Goal: Task Accomplishment & Management: Manage account settings

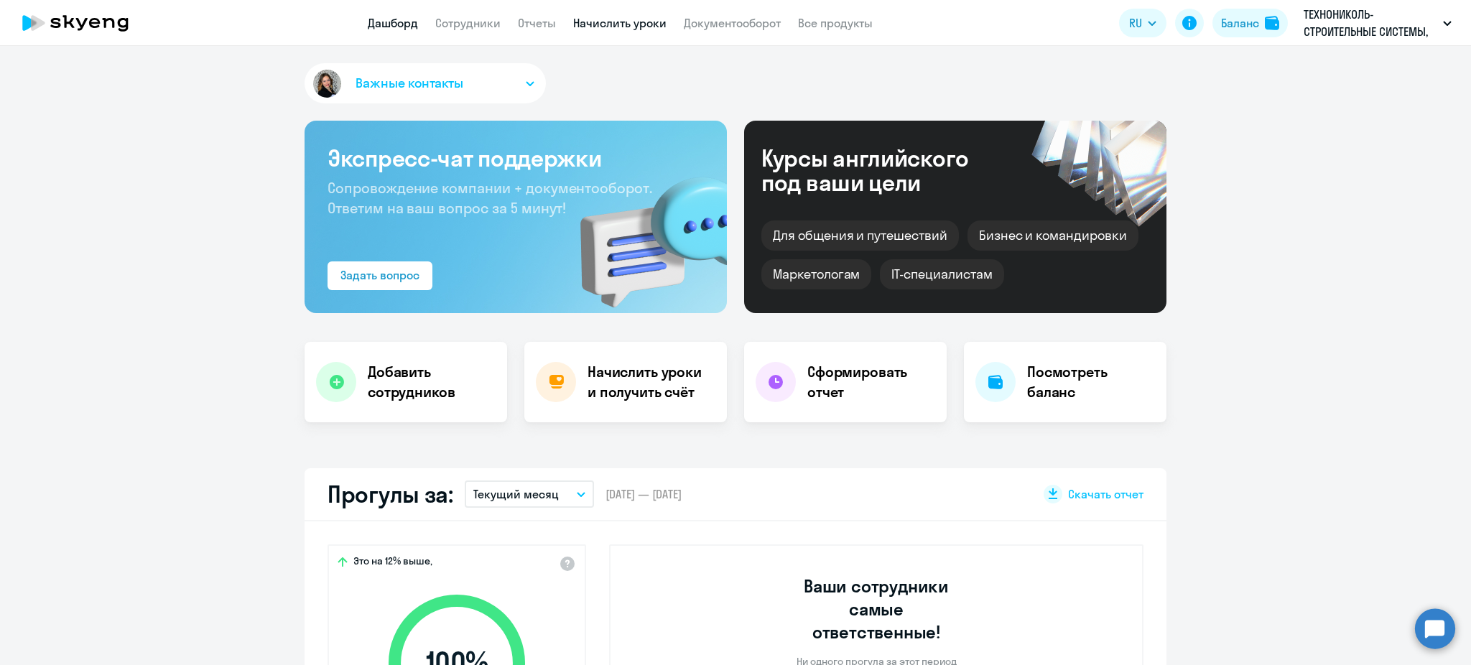
click at [623, 27] on link "Начислить уроки" at bounding box center [619, 23] width 93 height 14
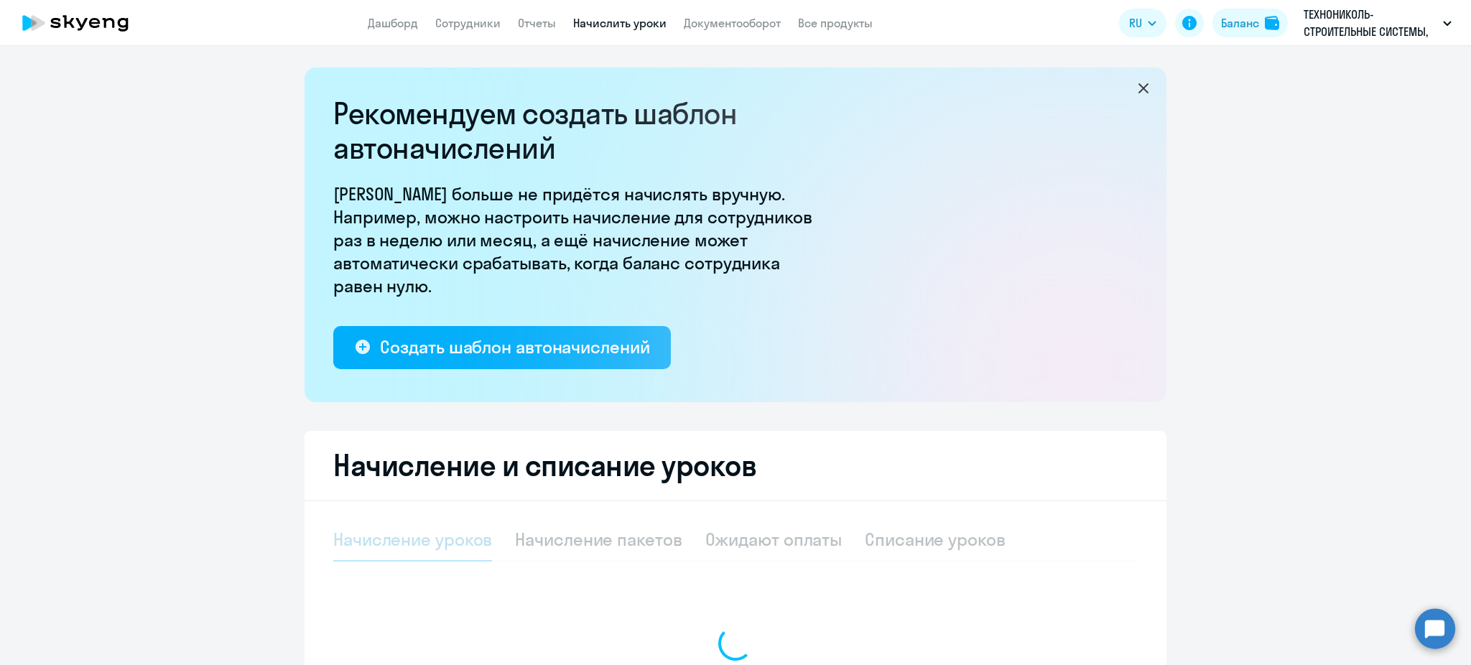
select select "10"
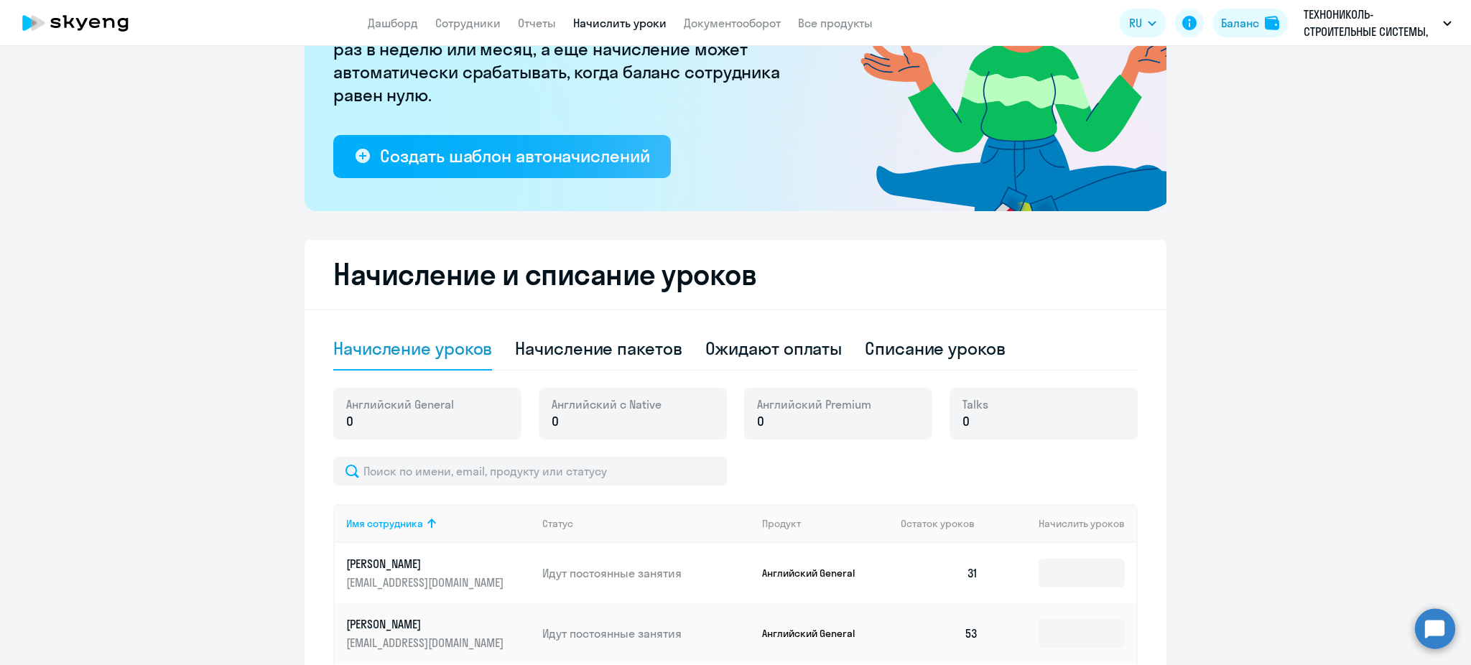
scroll to position [478, 0]
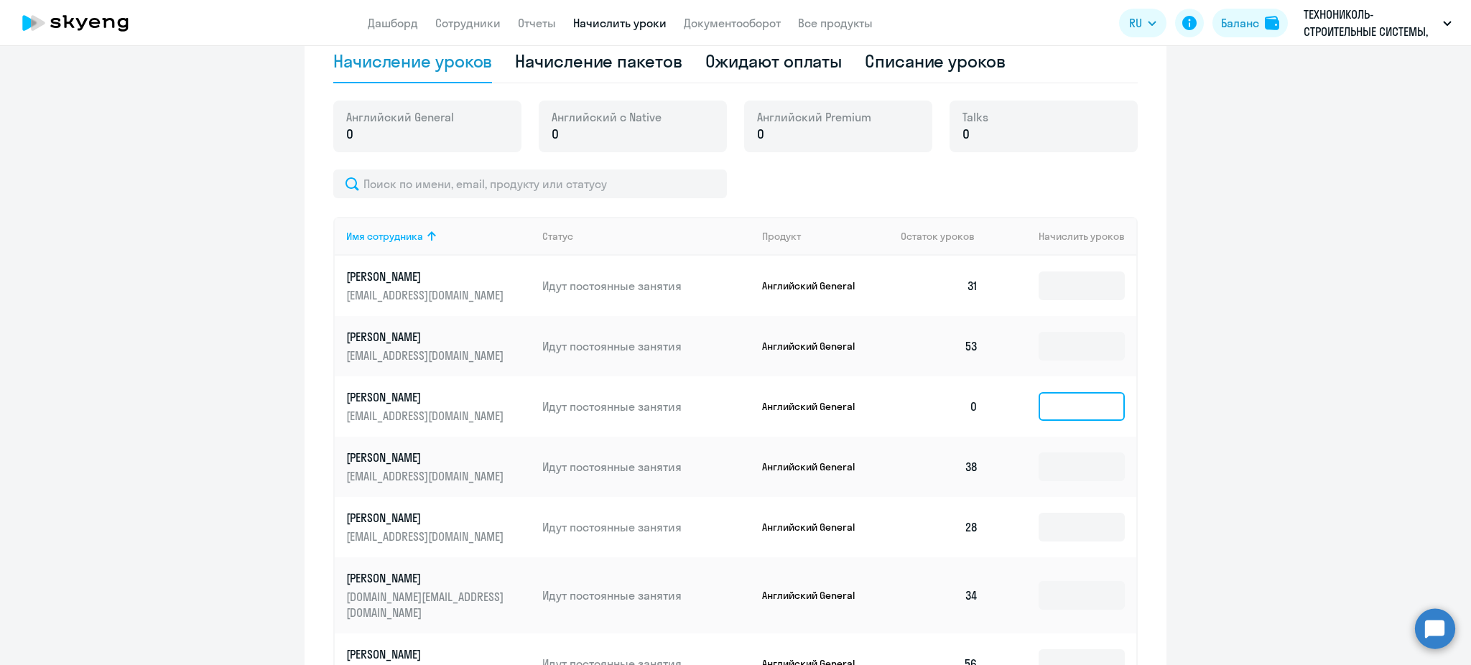
click at [1070, 409] on input at bounding box center [1081, 406] width 86 height 29
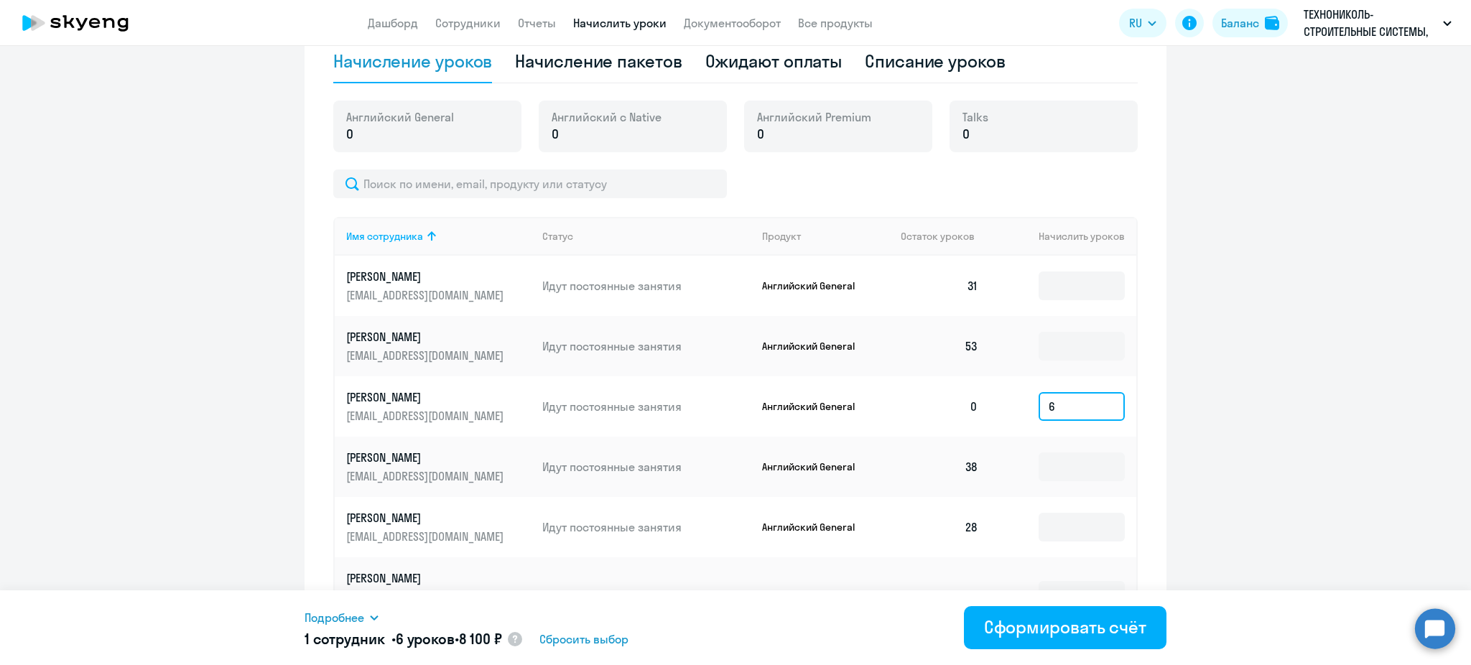
type input "6"
click at [366, 615] on div "Подробнее" at bounding box center [546, 617] width 485 height 17
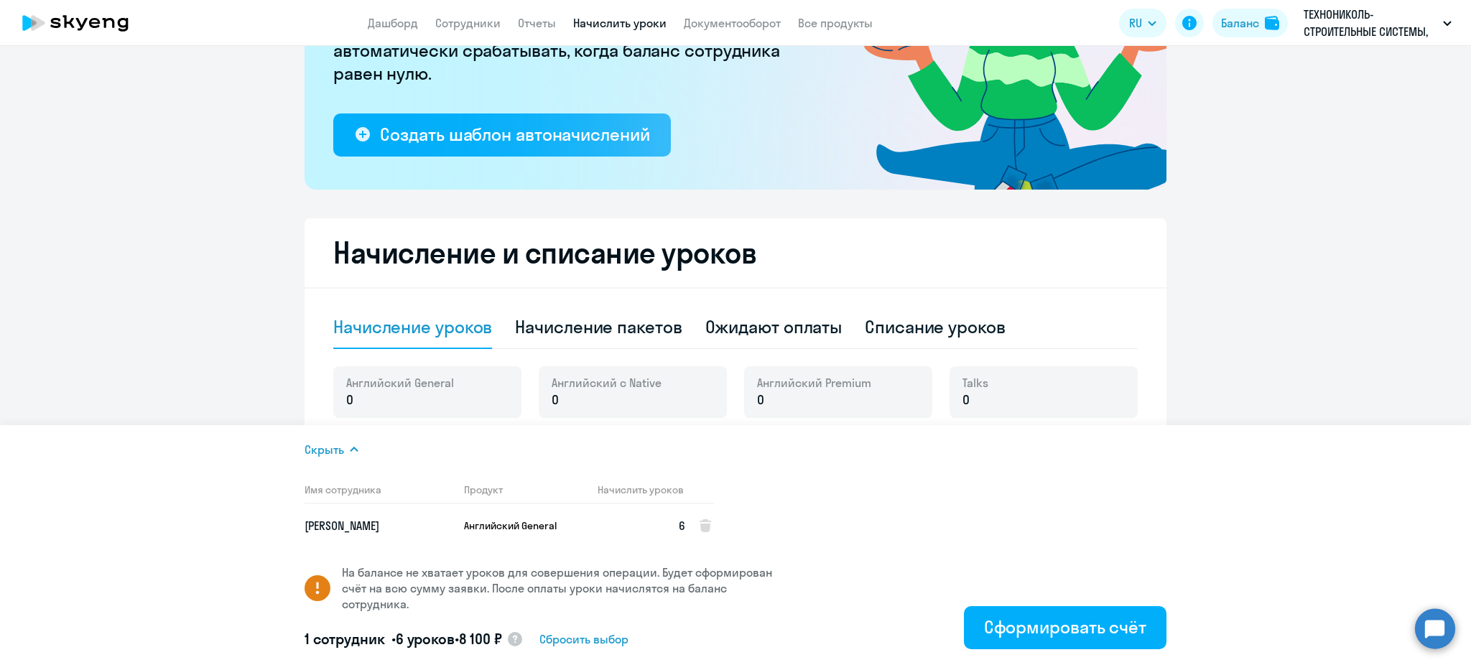
scroll to position [0, 0]
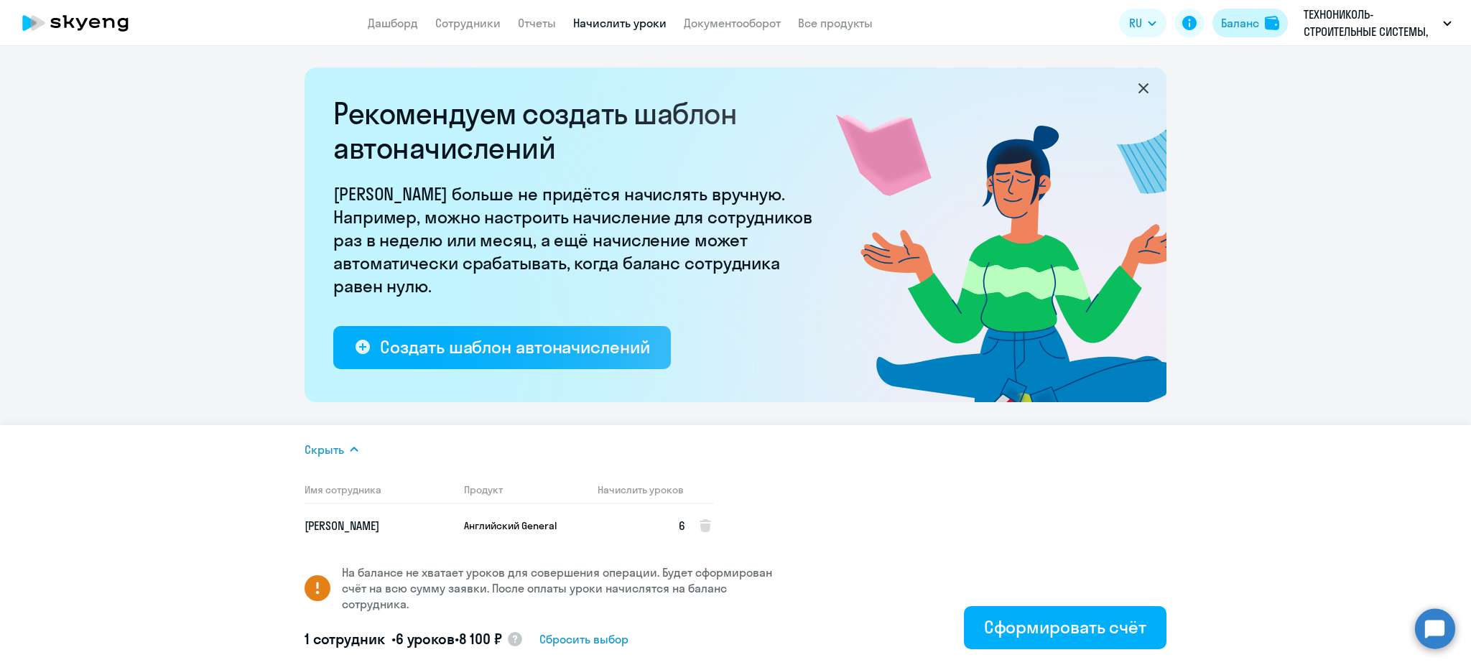
click at [1253, 19] on div "Баланс" at bounding box center [1240, 22] width 38 height 17
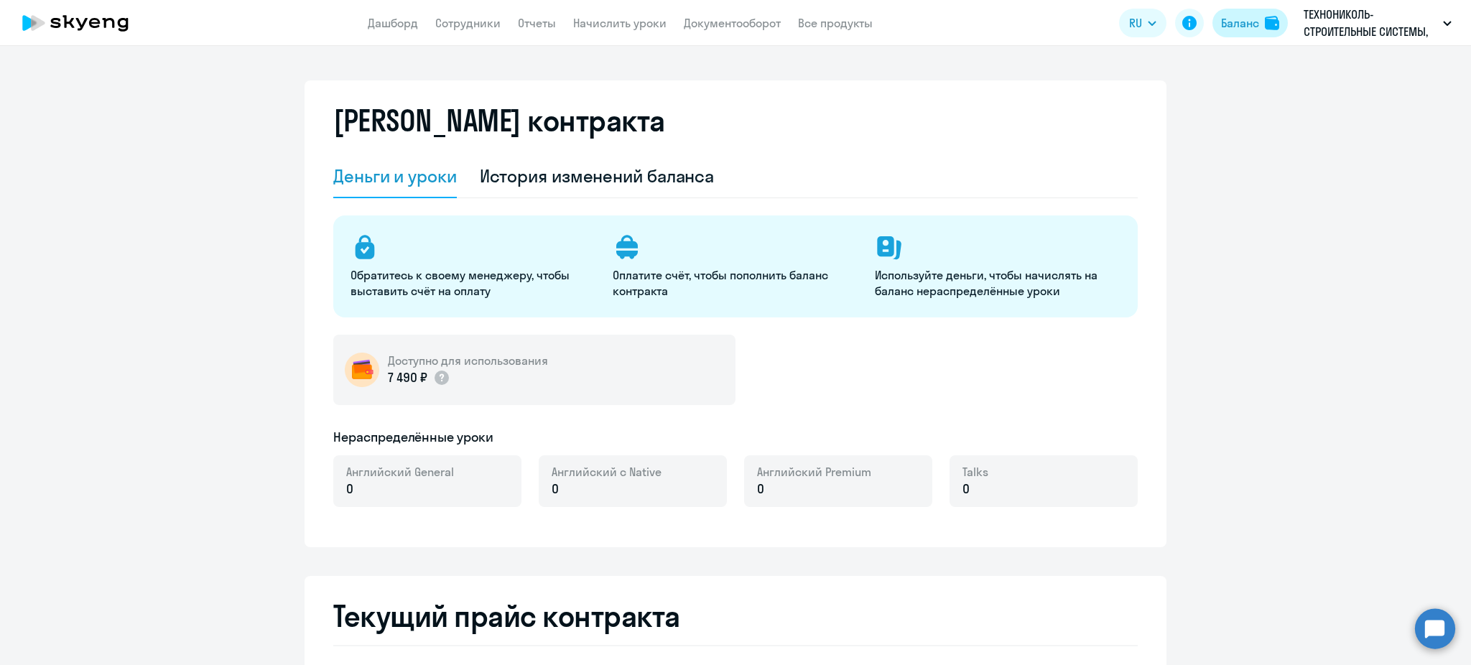
select select "english_adult_not_native_speaker"
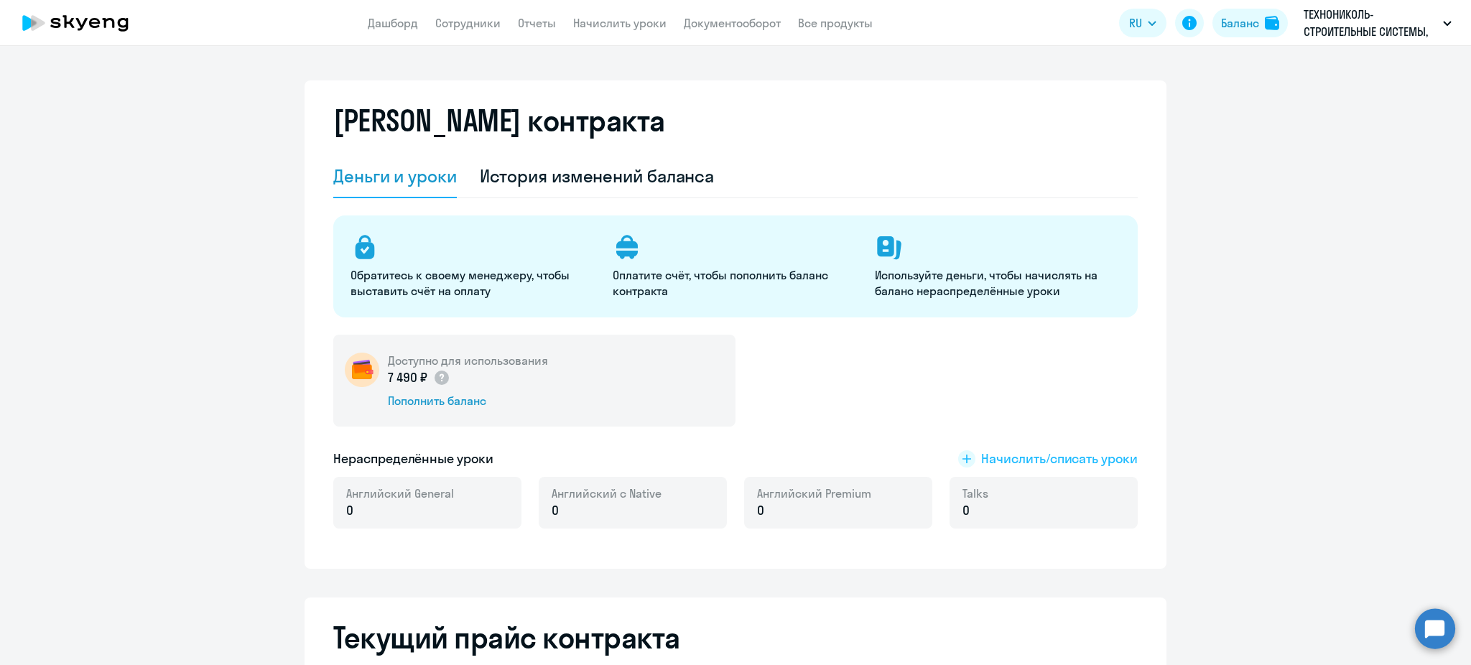
click at [1059, 455] on span "Начислить/списать уроки" at bounding box center [1059, 459] width 157 height 19
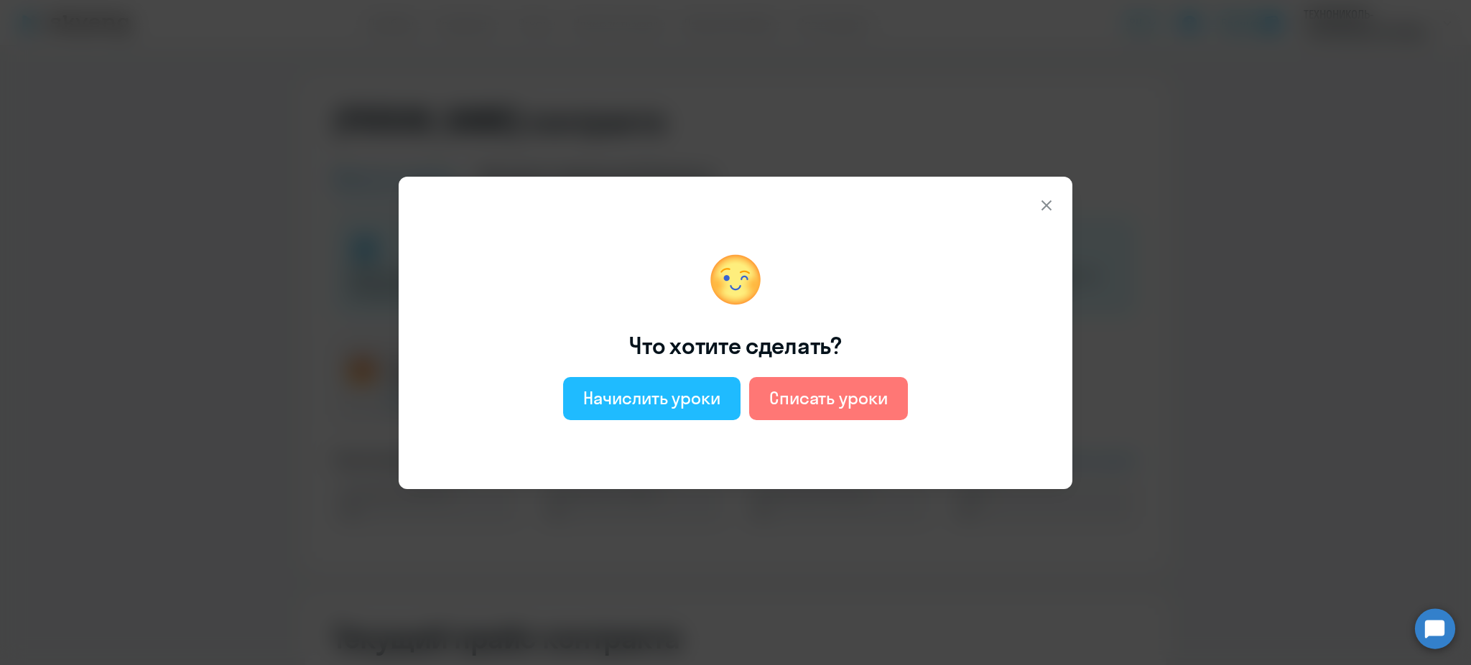
click at [671, 377] on button "Начислить уроки" at bounding box center [651, 398] width 177 height 43
select select "english_adult_not_native_speaker"
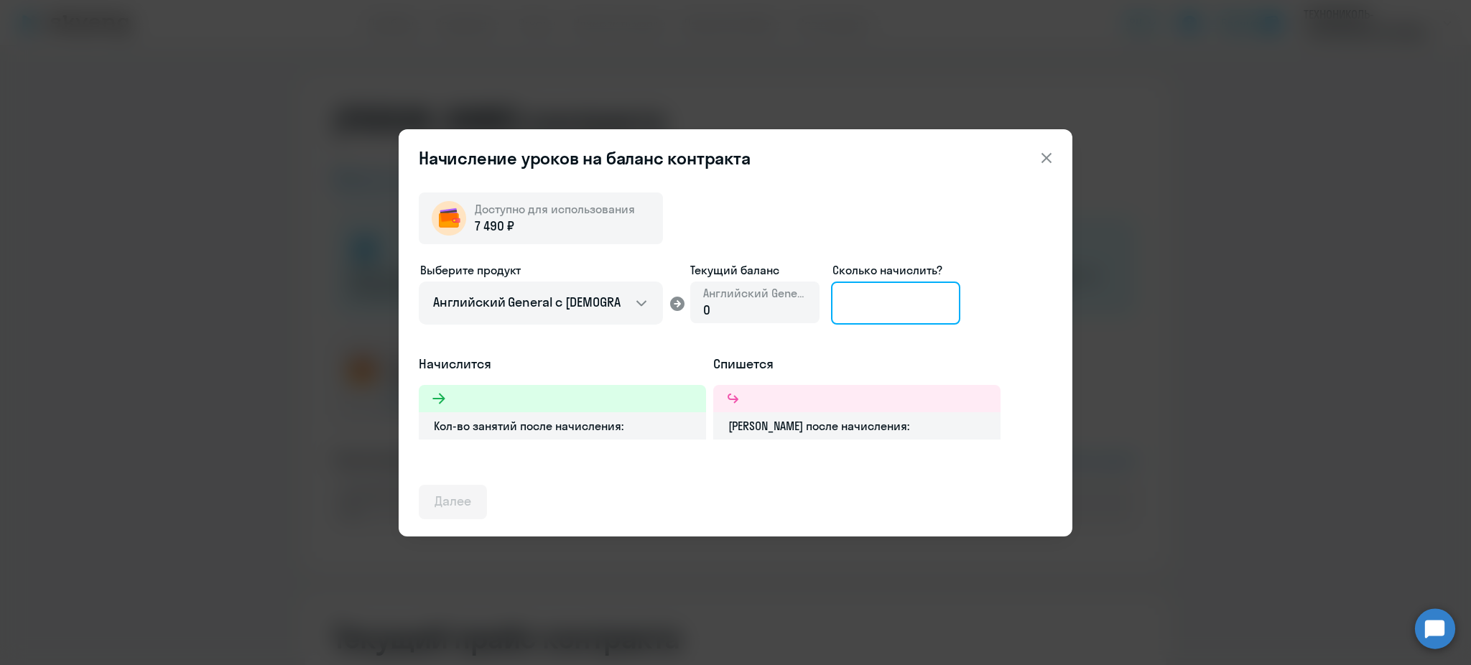
click at [878, 303] on input at bounding box center [895, 303] width 129 height 43
type input "6"
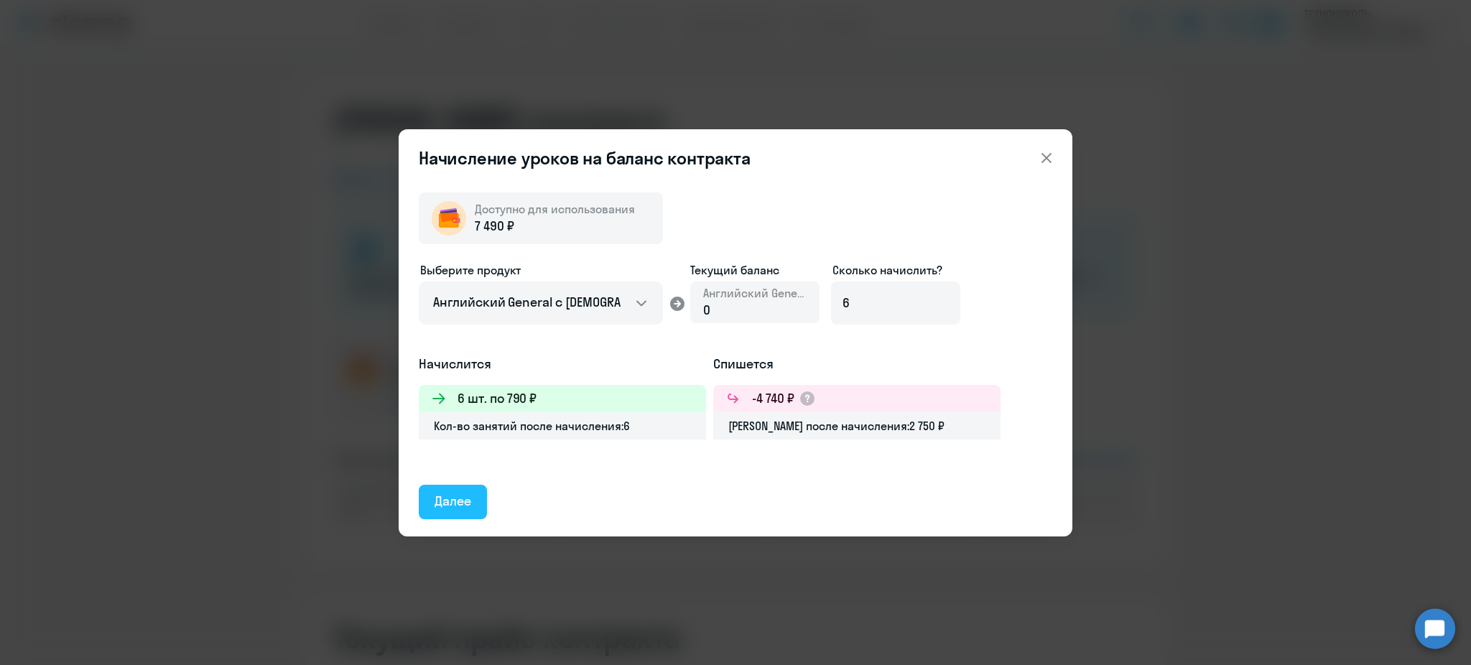
click at [440, 497] on div "Далее" at bounding box center [452, 501] width 37 height 19
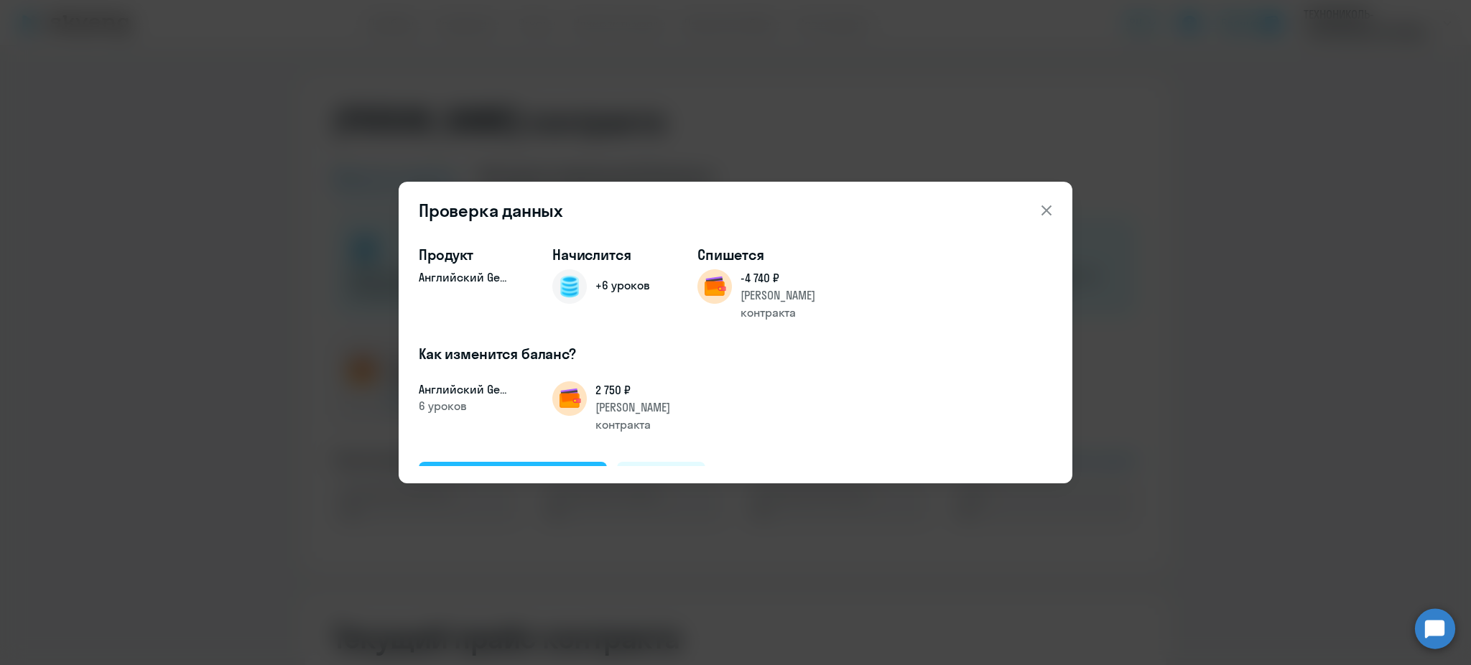
click at [467, 462] on button "Подтвердить и начислить" at bounding box center [513, 479] width 188 height 34
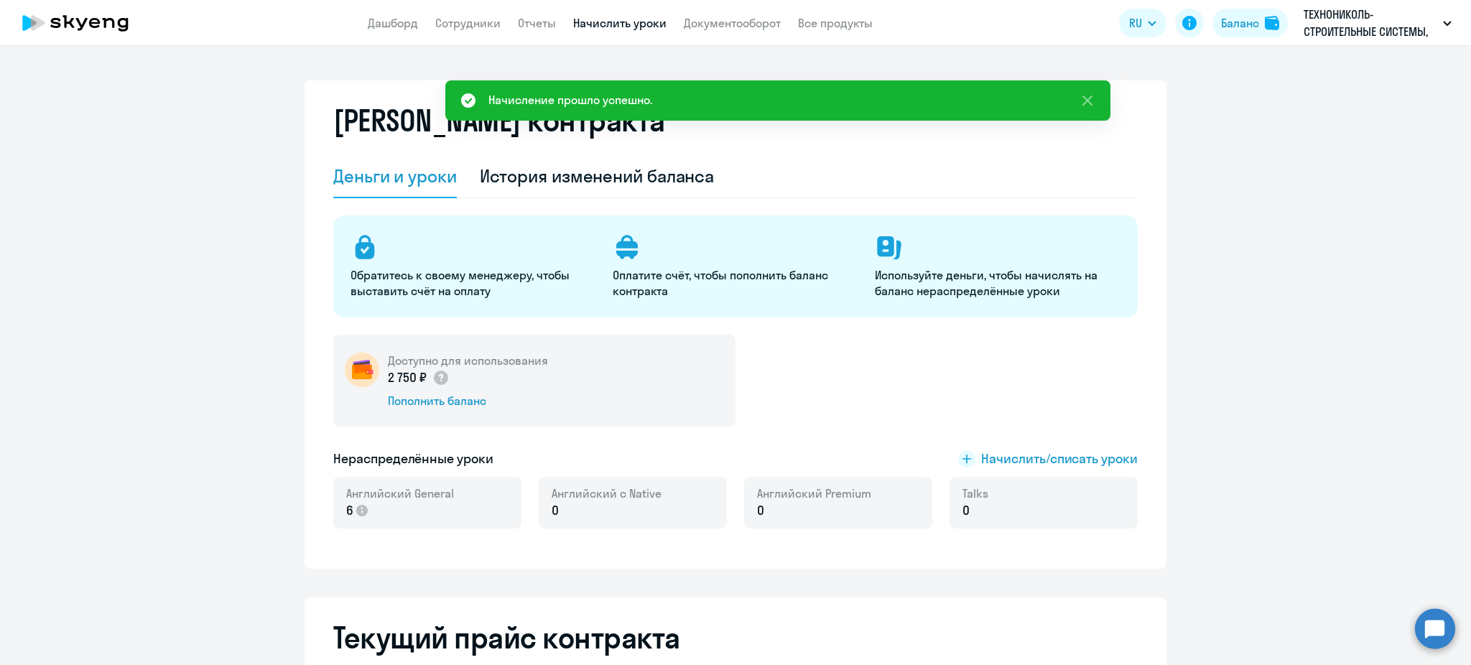
click at [649, 27] on link "Начислить уроки" at bounding box center [619, 23] width 93 height 14
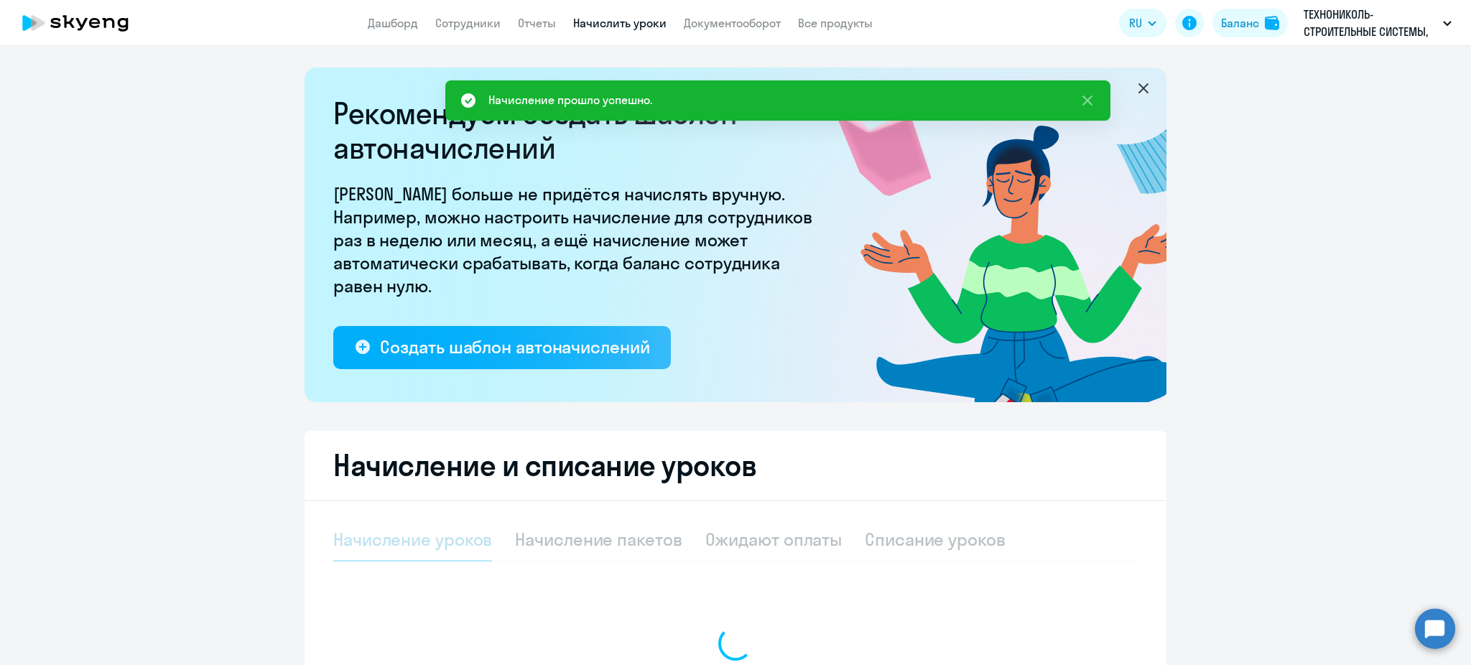
select select "10"
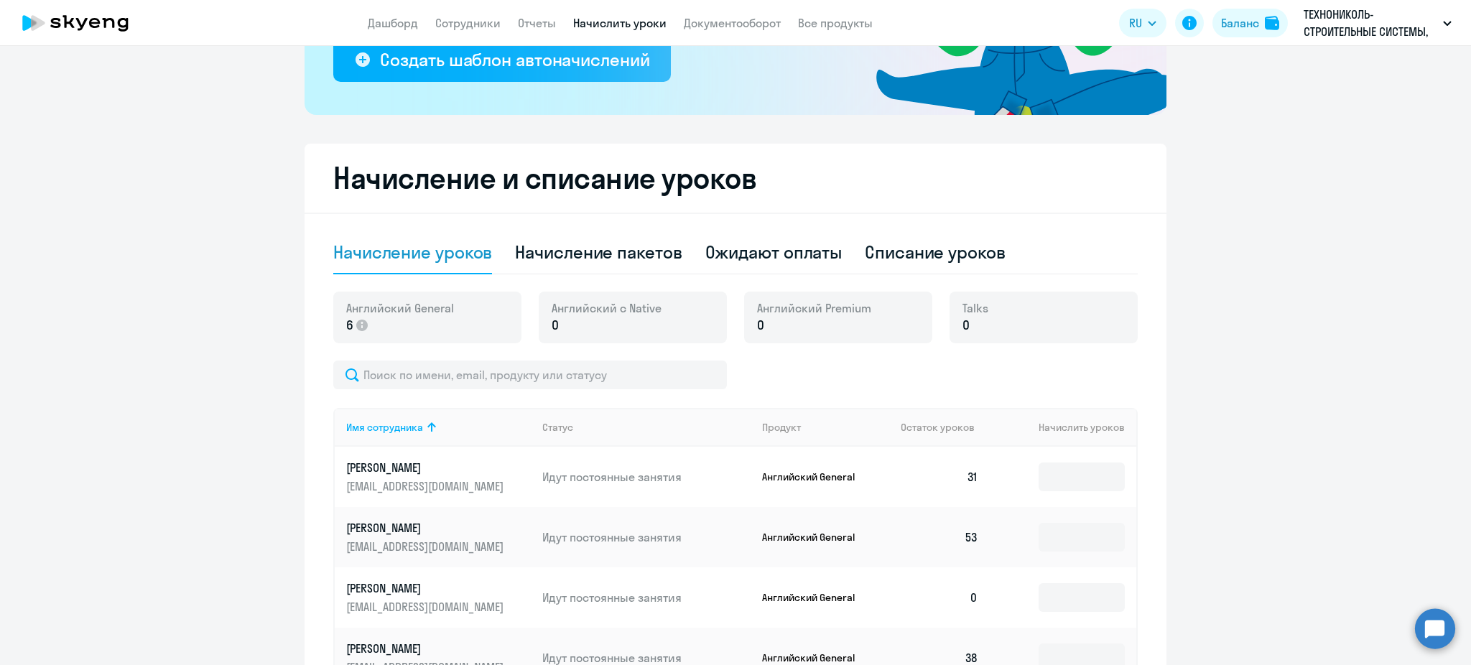
scroll to position [383, 0]
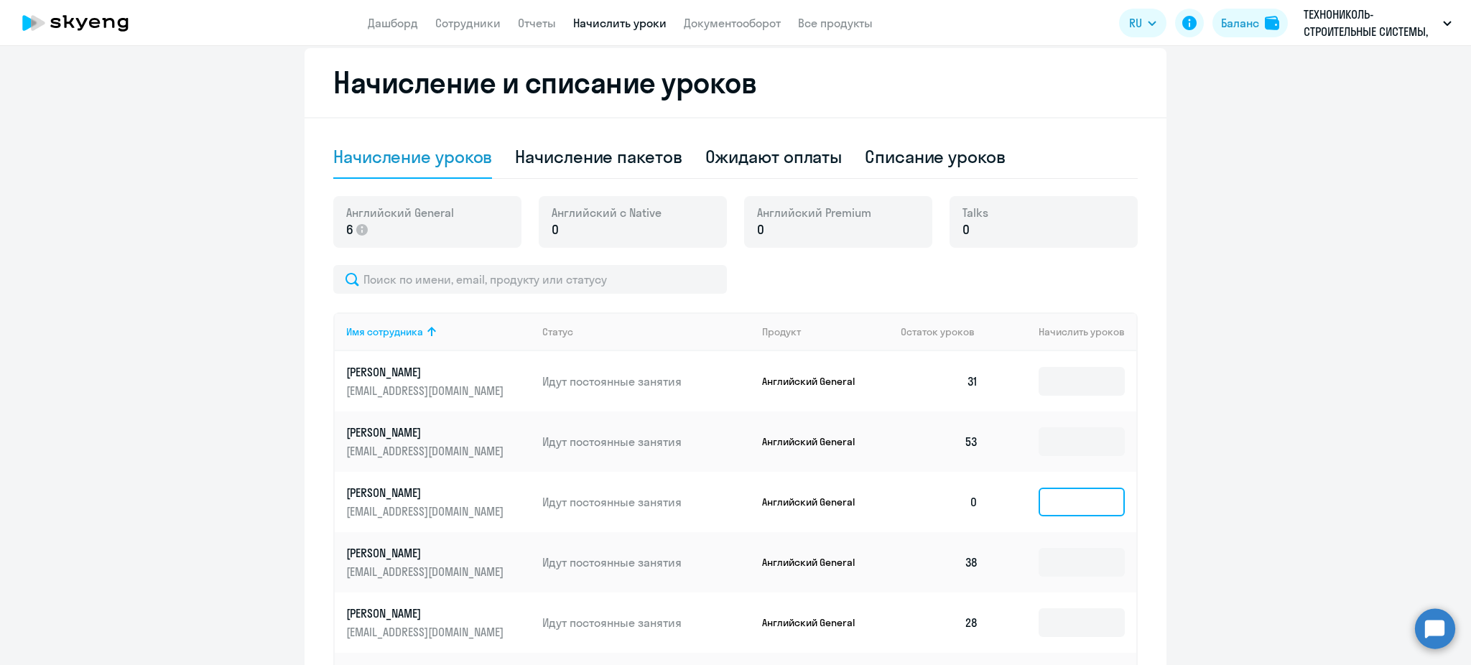
click at [1064, 506] on input at bounding box center [1081, 502] width 86 height 29
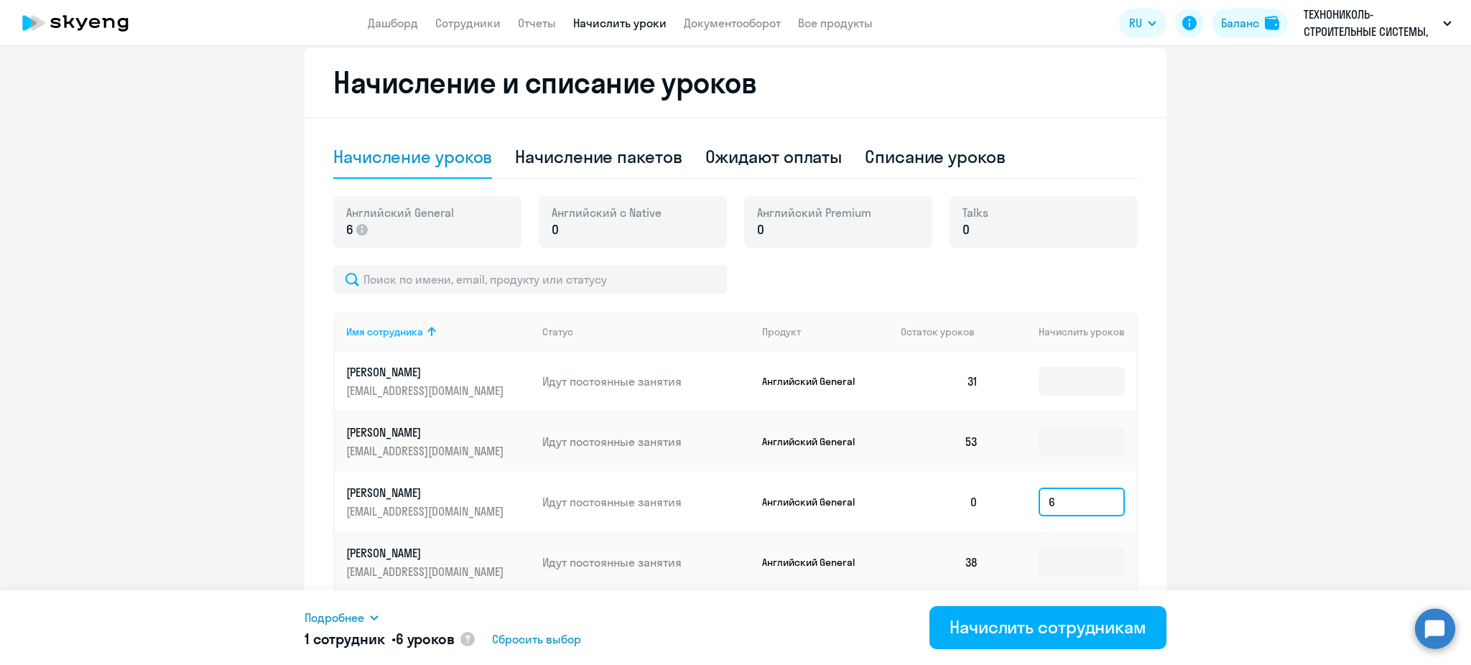
type input "6"
click at [347, 620] on span "Подробнее" at bounding box center [334, 617] width 60 height 17
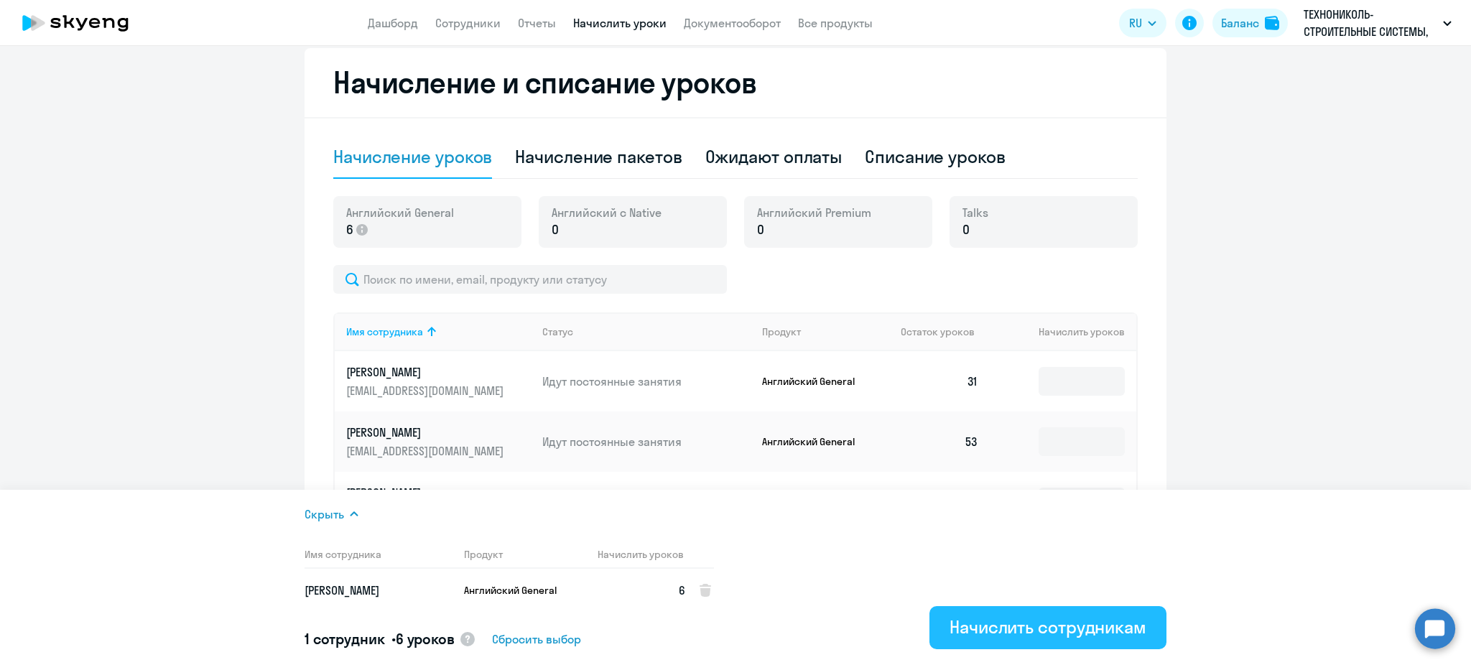
click at [980, 626] on div "Начислить сотрудникам" at bounding box center [1047, 626] width 197 height 23
